Goal: Transaction & Acquisition: Purchase product/service

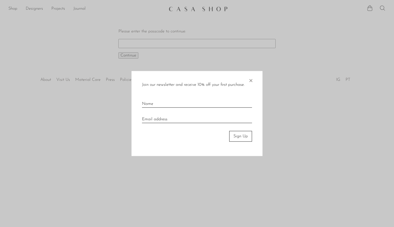
click at [251, 81] on span "×" at bounding box center [250, 79] width 5 height 17
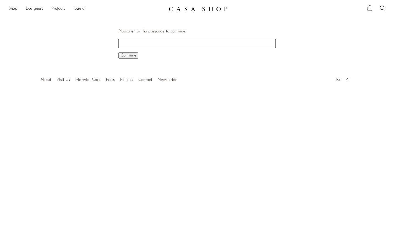
click at [161, 46] on input "Please enter the passcode to continue:" at bounding box center [196, 43] width 157 height 9
paste input "EARLY"
type input "EARLY"
click at [131, 57] on span "Continue" at bounding box center [128, 55] width 16 height 4
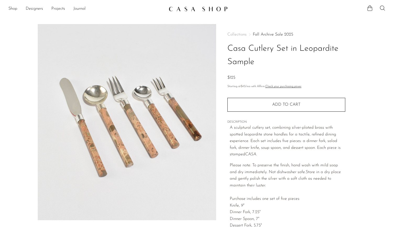
click at [180, 9] on img at bounding box center [198, 8] width 59 height 5
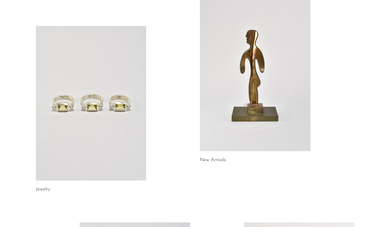
scroll to position [42, 0]
click at [248, 97] on link at bounding box center [255, 74] width 111 height 155
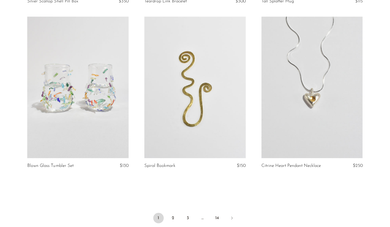
scroll to position [1926, 0]
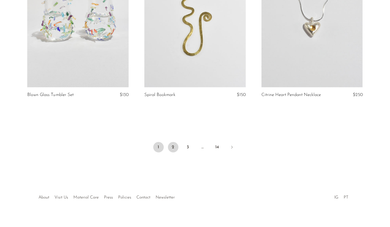
click at [176, 142] on link "2" at bounding box center [173, 147] width 10 height 10
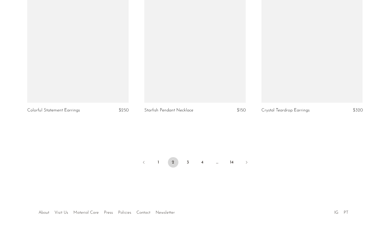
scroll to position [1931, 0]
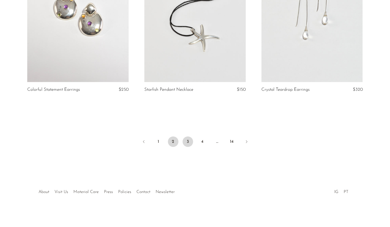
click at [186, 141] on link "3" at bounding box center [188, 142] width 10 height 10
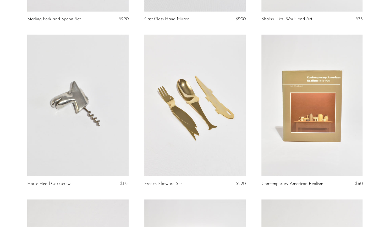
scroll to position [509, 0]
